Goal: Information Seeking & Learning: Learn about a topic

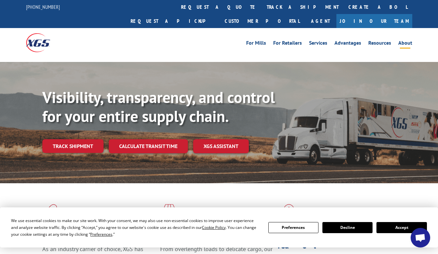
click at [404, 40] on link "About" at bounding box center [405, 43] width 14 height 7
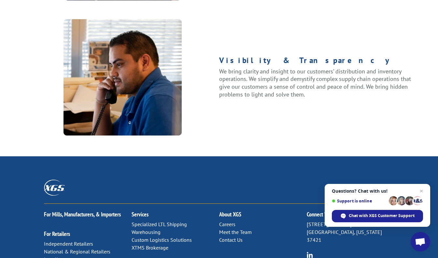
scroll to position [876, 0]
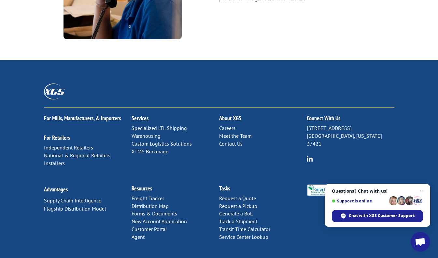
click at [244, 133] on link "Meet the Team" at bounding box center [235, 136] width 33 height 7
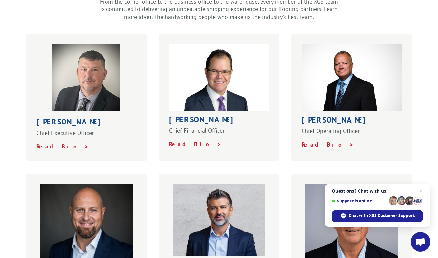
scroll to position [215, 0]
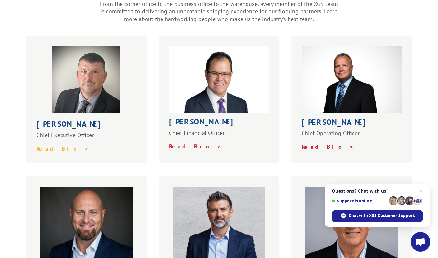
click at [57, 145] on strong "Read Bio >" at bounding box center [62, 148] width 52 height 7
click at [315, 143] on strong "Read Bio >" at bounding box center [327, 146] width 52 height 7
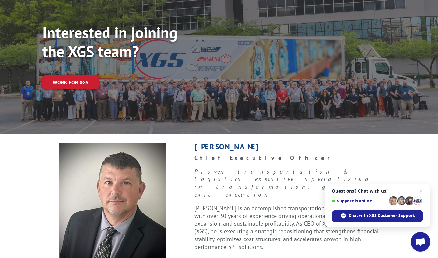
scroll to position [18, 0]
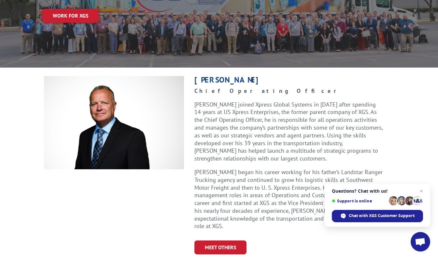
scroll to position [184, 0]
